Goal: Find specific page/section: Find specific page/section

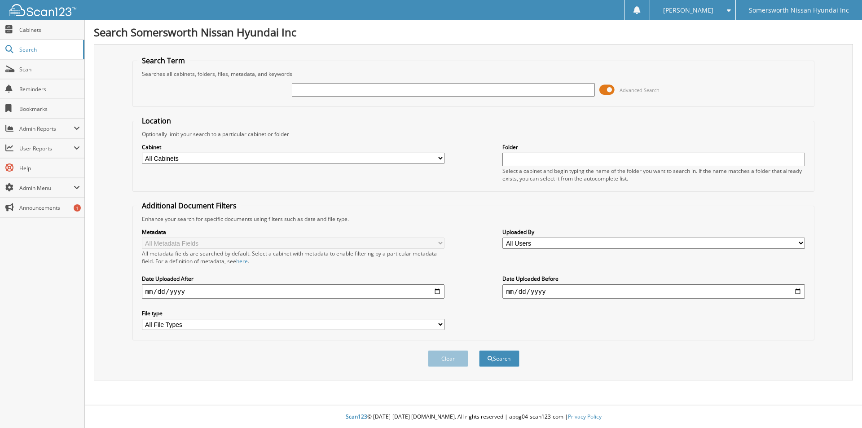
click at [352, 90] on input "text" at bounding box center [443, 89] width 303 height 13
type input "[PERSON_NAME]"
click at [479, 350] on button "Search" at bounding box center [499, 358] width 40 height 17
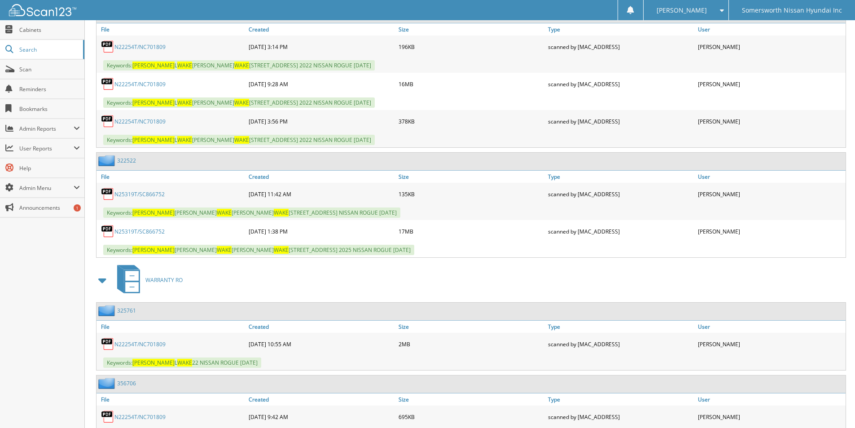
scroll to position [2289, 0]
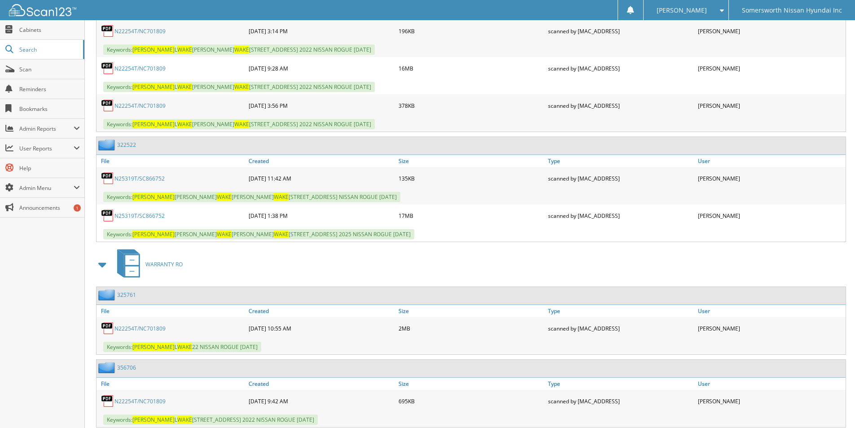
click at [120, 178] on link "N25319T/SC866752" at bounding box center [139, 179] width 50 height 8
click at [143, 217] on link "N25319T/SC866752" at bounding box center [139, 216] width 50 height 8
click at [155, 216] on link "N25319T/SC866752" at bounding box center [139, 216] width 50 height 8
click at [136, 177] on link "N25319T/SC866752" at bounding box center [139, 179] width 50 height 8
click at [145, 215] on link "N25319T/SC866752" at bounding box center [139, 216] width 50 height 8
